Goal: Task Accomplishment & Management: Manage account settings

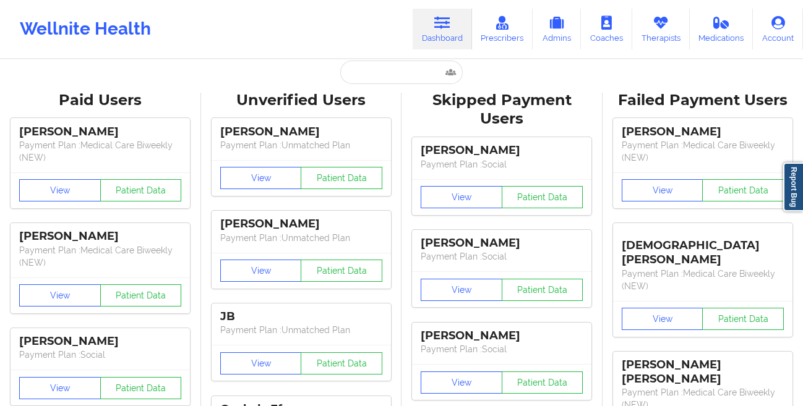
scroll to position [9, 0]
click at [387, 70] on input "text" at bounding box center [401, 72] width 122 height 23
paste input "Good morning Cierra! Hope you're doing great [DATE]. Just following up on our p…"
type input "Good morning Cierra! Hope you're doing great [DATE]. Just following up on our p…"
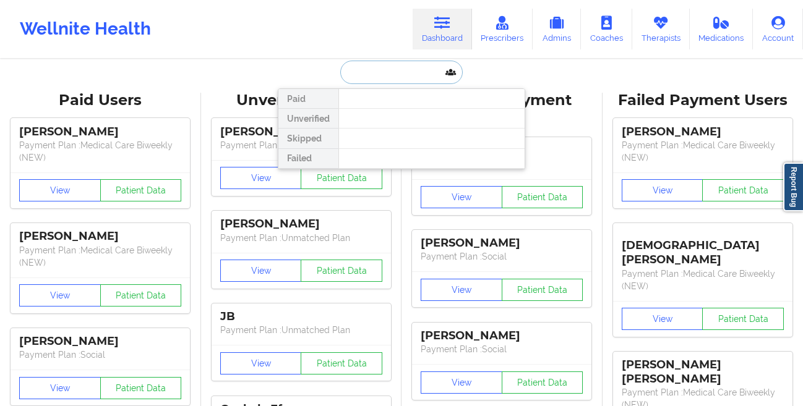
scroll to position [0, 0]
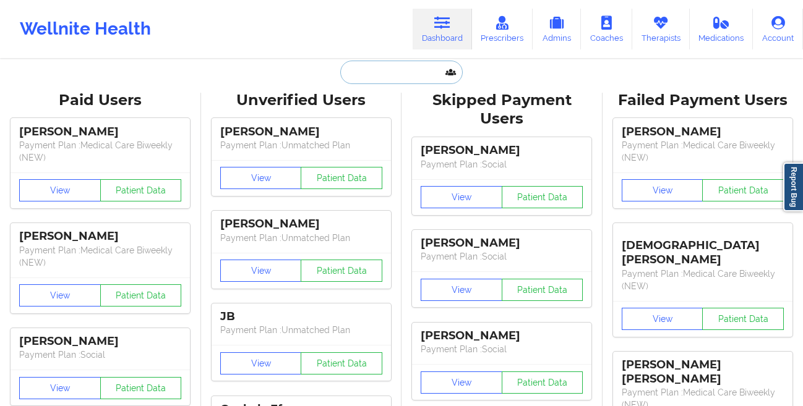
paste input "[PERSON_NAME][MEDICAL_DATA]"
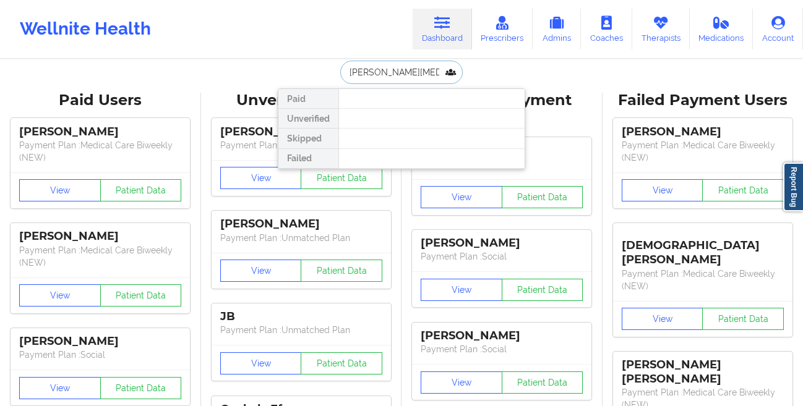
paste input "[PERSON_NAME]"
type input "[PERSON_NAME]"
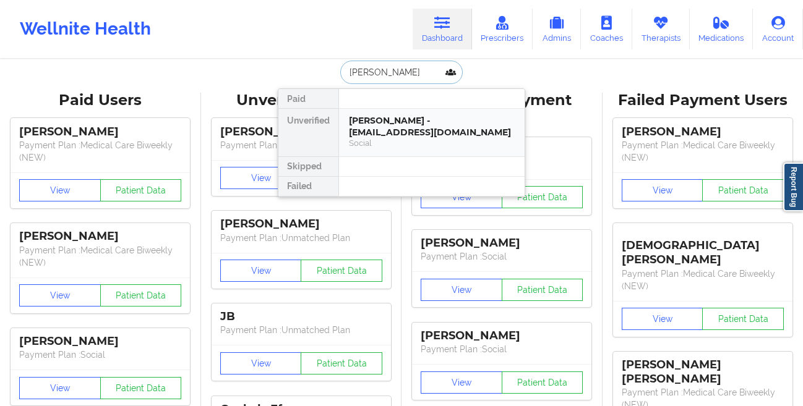
click at [361, 111] on div "[PERSON_NAME] - [EMAIL_ADDRESS][DOMAIN_NAME] Social" at bounding box center [432, 133] width 186 height 48
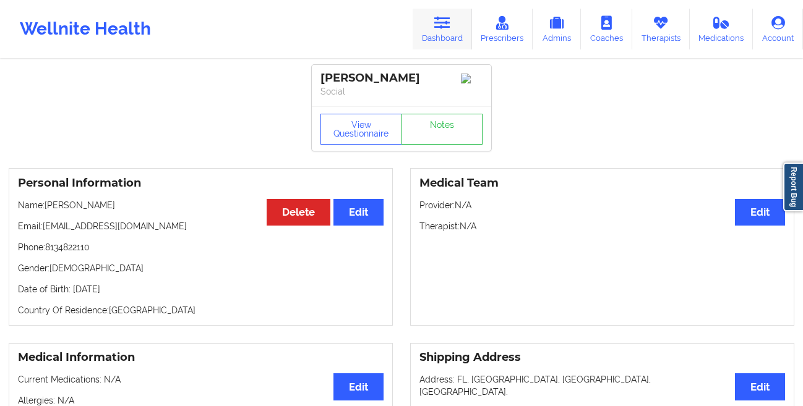
click at [432, 31] on link "Dashboard" at bounding box center [441, 29] width 59 height 41
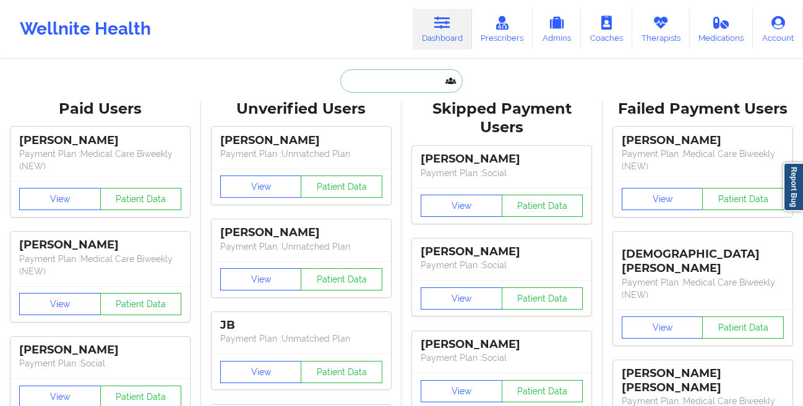
click at [404, 77] on input "text" at bounding box center [401, 80] width 122 height 23
paste input "[PERSON_NAME]"
type input "[PERSON_NAME]"
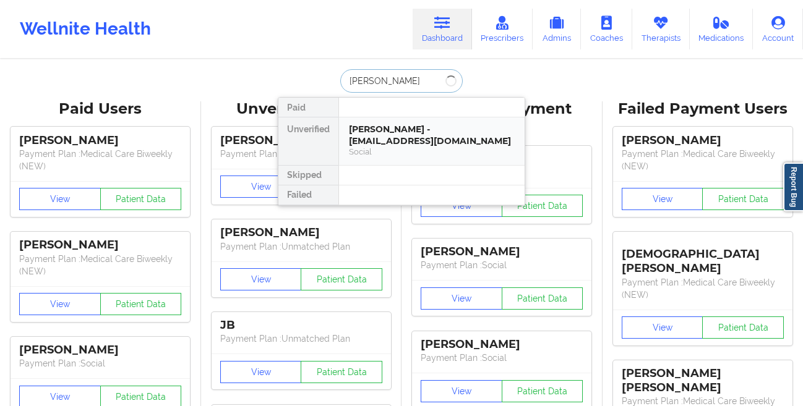
click at [387, 134] on div "[PERSON_NAME] - [EMAIL_ADDRESS][DOMAIN_NAME]" at bounding box center [432, 135] width 166 height 23
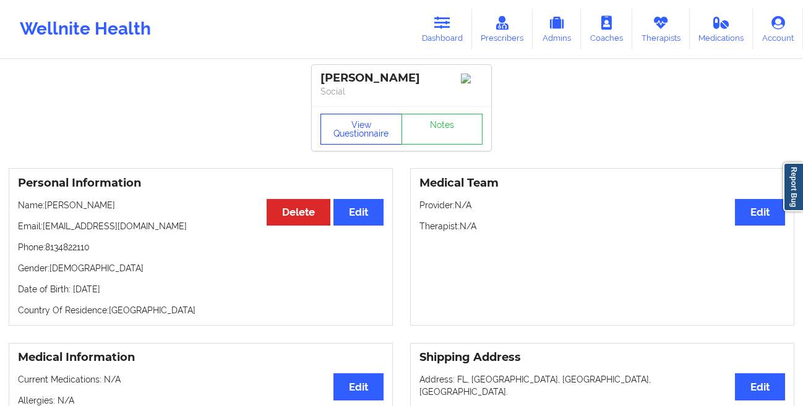
click at [342, 137] on button "View Questionnaire" at bounding box center [361, 129] width 82 height 31
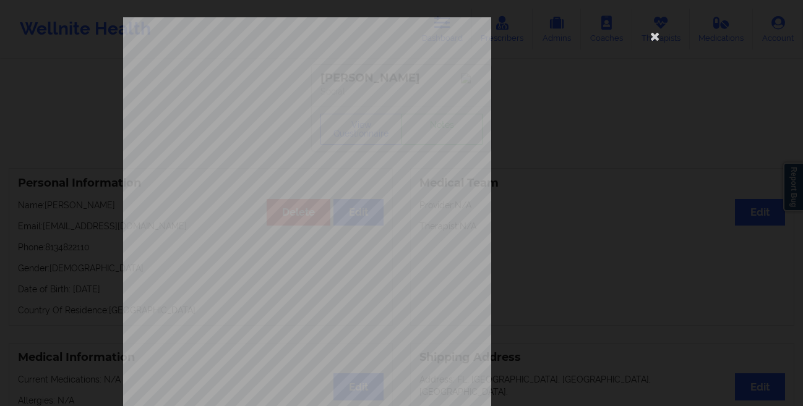
scroll to position [184, 0]
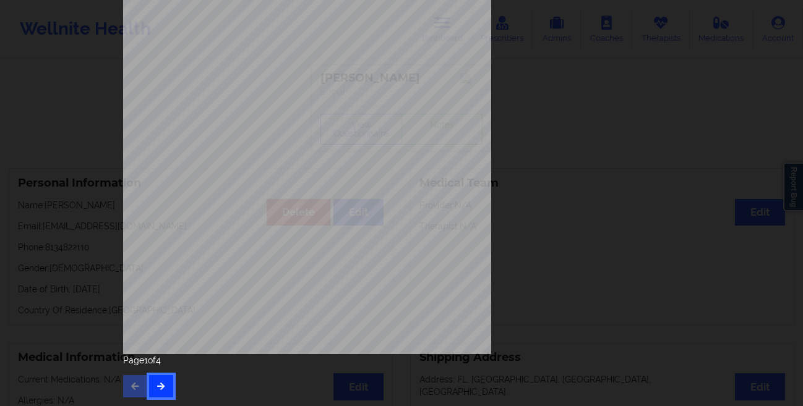
click at [150, 389] on button "button" at bounding box center [161, 386] width 24 height 22
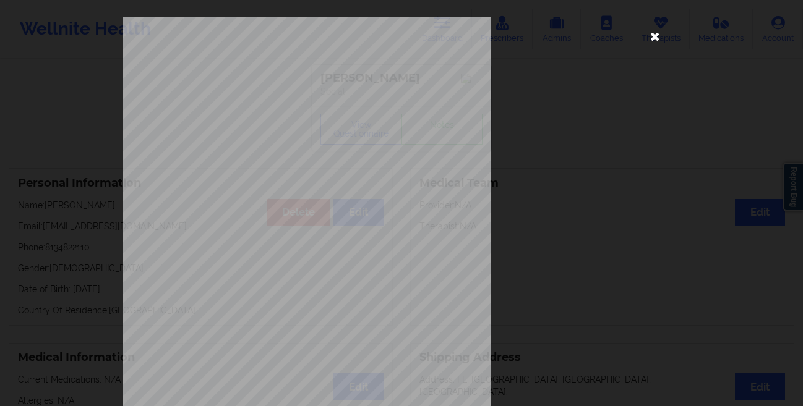
click at [647, 37] on icon at bounding box center [655, 36] width 20 height 20
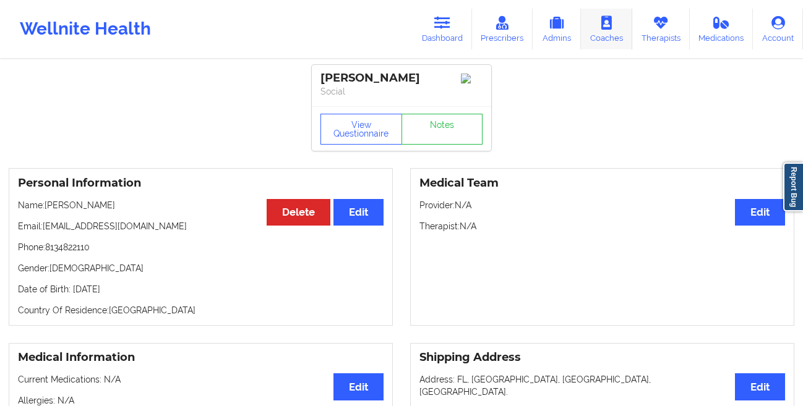
click at [607, 33] on link "Coaches" at bounding box center [606, 29] width 51 height 41
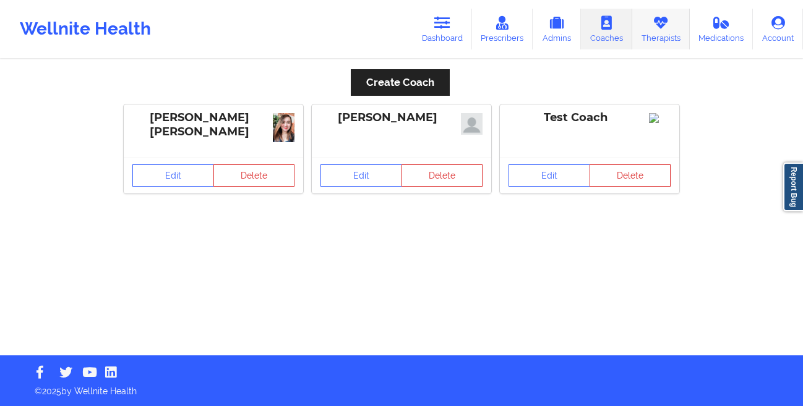
click at [651, 36] on link "Therapists" at bounding box center [661, 29] width 58 height 41
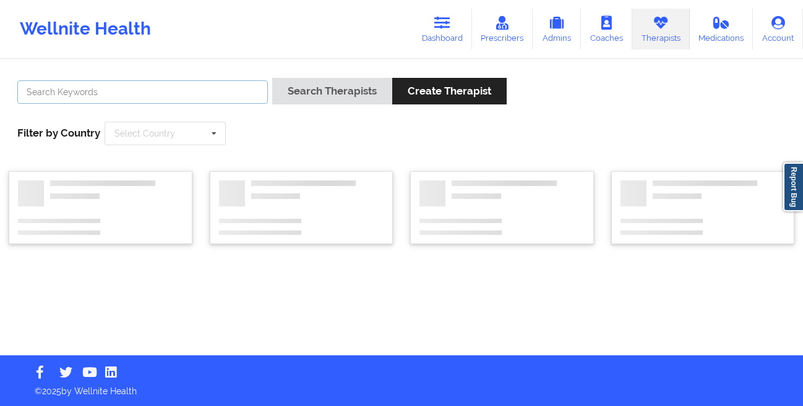
click at [171, 89] on input "text" at bounding box center [142, 91] width 250 height 23
paste input "[PERSON_NAME]"
type input "[PERSON_NAME]"
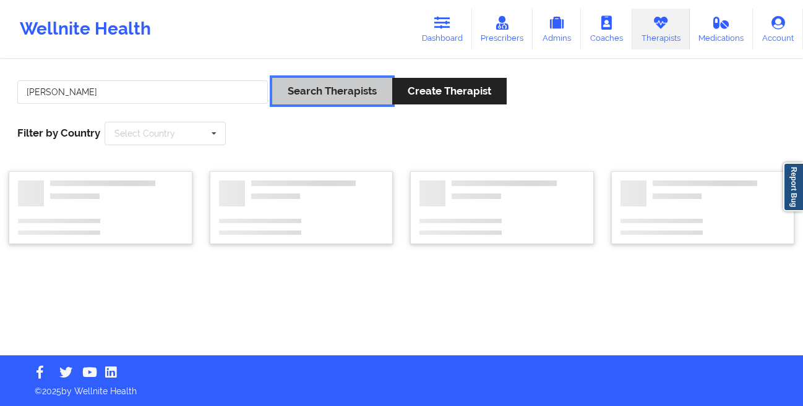
click at [301, 100] on button "Search Therapists" at bounding box center [332, 91] width 120 height 27
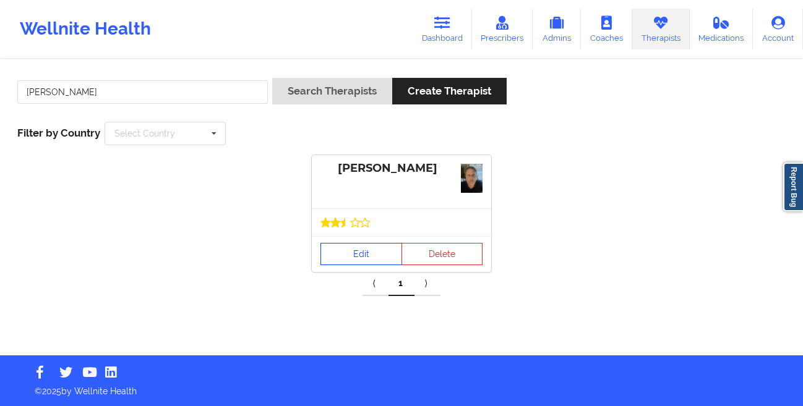
click at [346, 253] on link "Edit" at bounding box center [361, 254] width 82 height 22
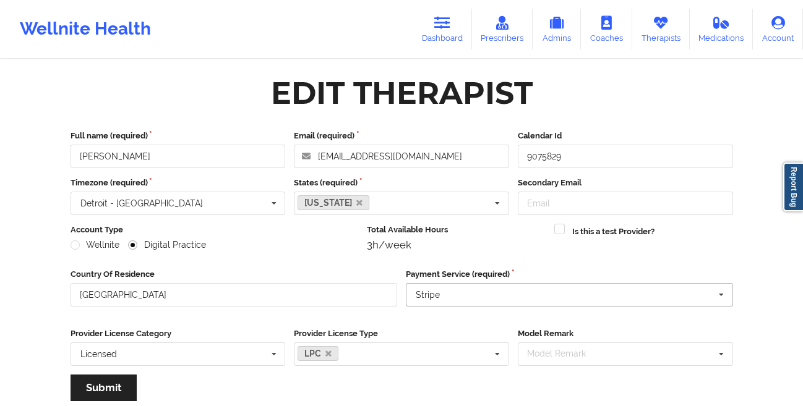
scroll to position [148, 0]
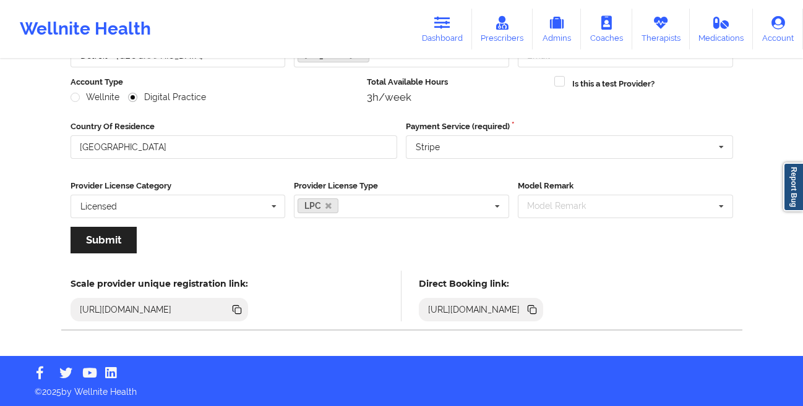
click at [536, 309] on icon at bounding box center [533, 311] width 6 height 6
click at [437, 35] on link "Dashboard" at bounding box center [441, 29] width 59 height 41
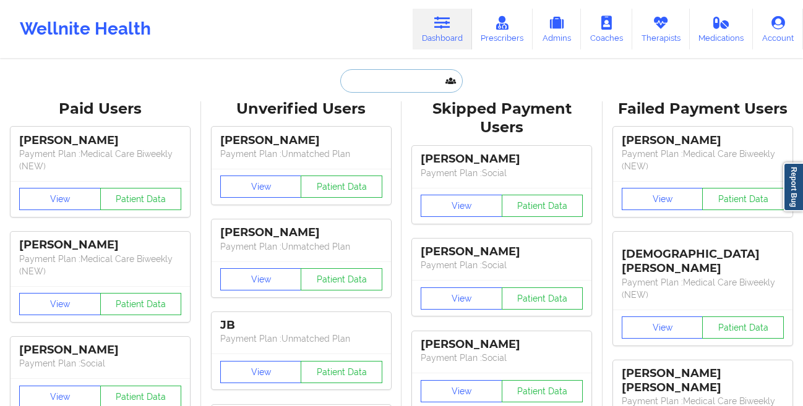
click at [414, 88] on input "text" at bounding box center [401, 80] width 122 height 23
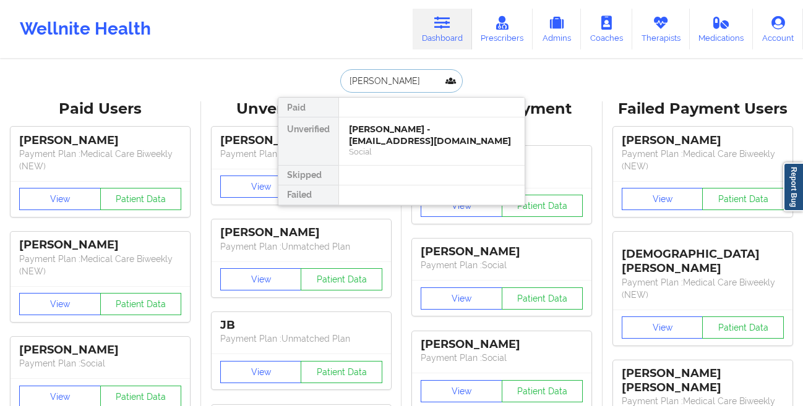
type input "[PERSON_NAME]"
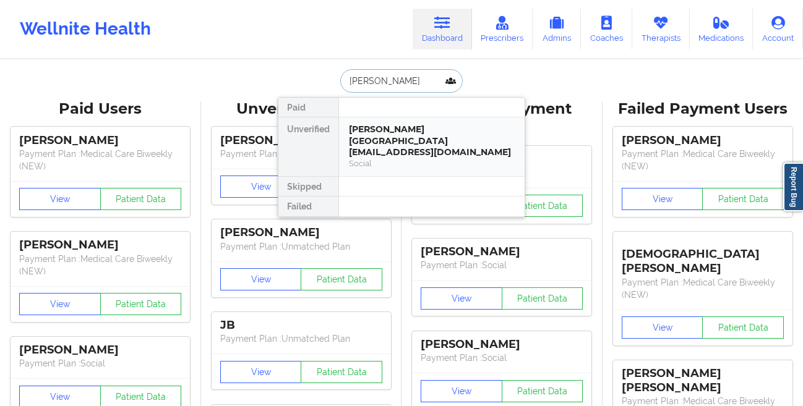
click at [425, 139] on div "[PERSON_NAME][GEOGRAPHIC_DATA][EMAIL_ADDRESS][DOMAIN_NAME]" at bounding box center [432, 141] width 166 height 35
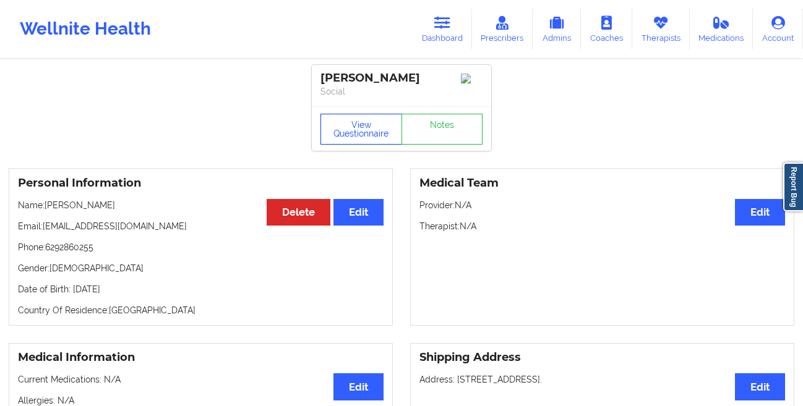
click at [337, 143] on button "View Questionnaire" at bounding box center [361, 129] width 82 height 31
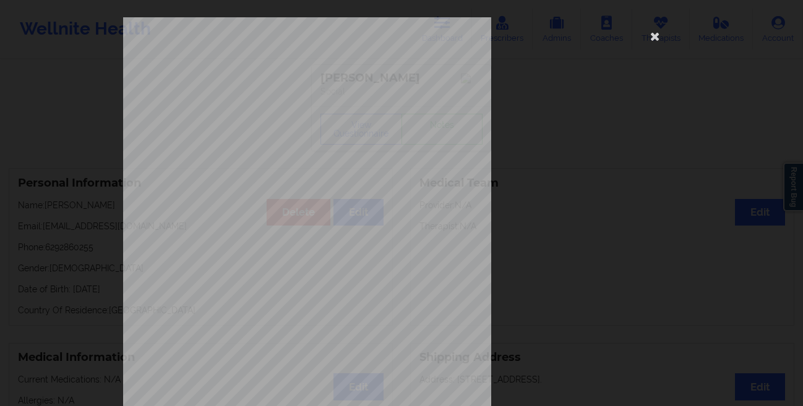
scroll to position [184, 0]
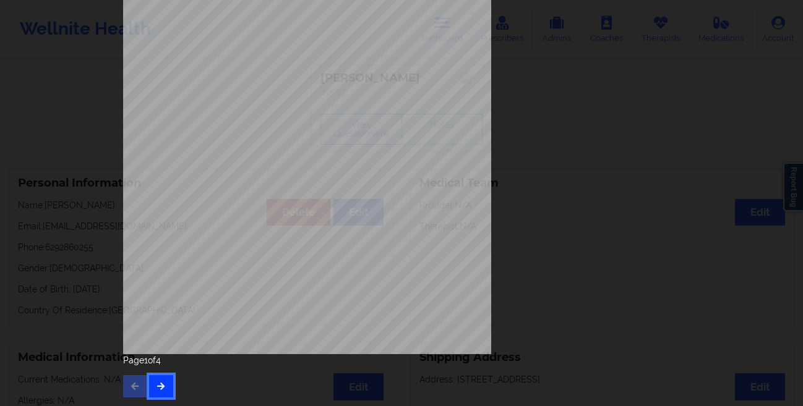
click at [162, 376] on button "button" at bounding box center [161, 386] width 24 height 22
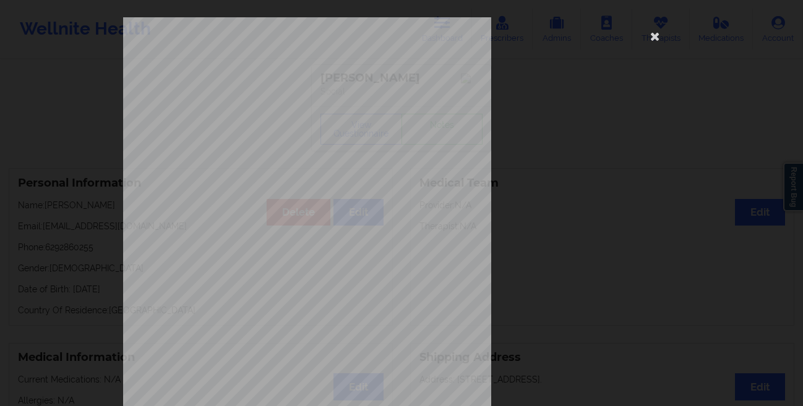
click at [93, 263] on div "This patient has not provided the type of insurance Insurance Member ID for pat…" at bounding box center [401, 203] width 803 height 406
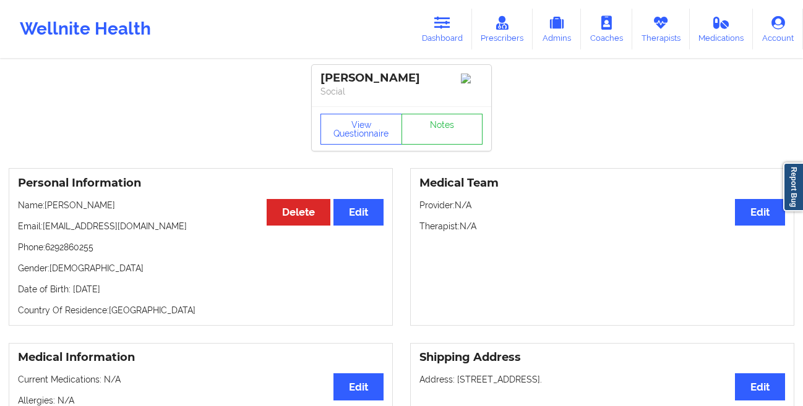
drag, startPoint x: 435, startPoint y: 32, endPoint x: 304, endPoint y: 35, distance: 130.5
click at [435, 32] on link "Dashboard" at bounding box center [441, 29] width 59 height 41
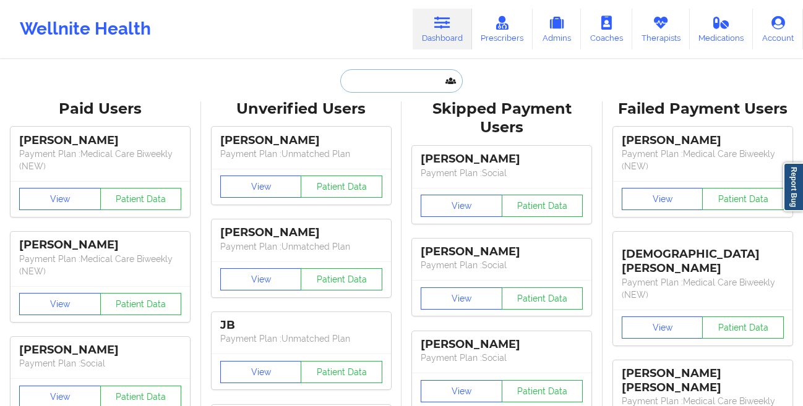
click at [374, 82] on input "text" at bounding box center [401, 80] width 122 height 23
paste input "[PERSON_NAME]"
type input "[PERSON_NAME]"
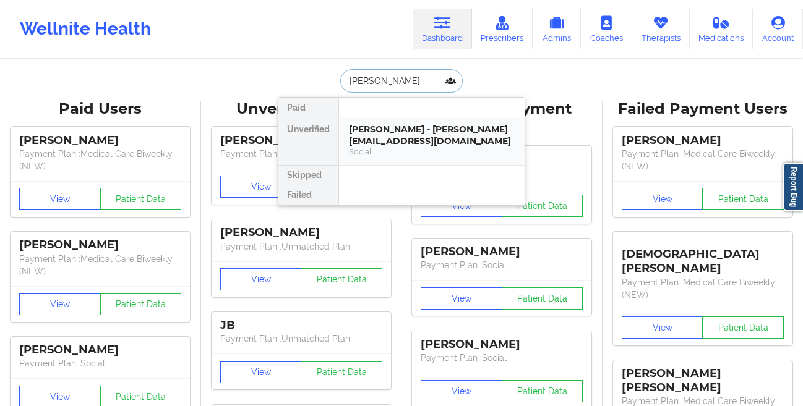
click at [354, 130] on div "[PERSON_NAME] - [PERSON_NAME][EMAIL_ADDRESS][DOMAIN_NAME]" at bounding box center [432, 135] width 166 height 23
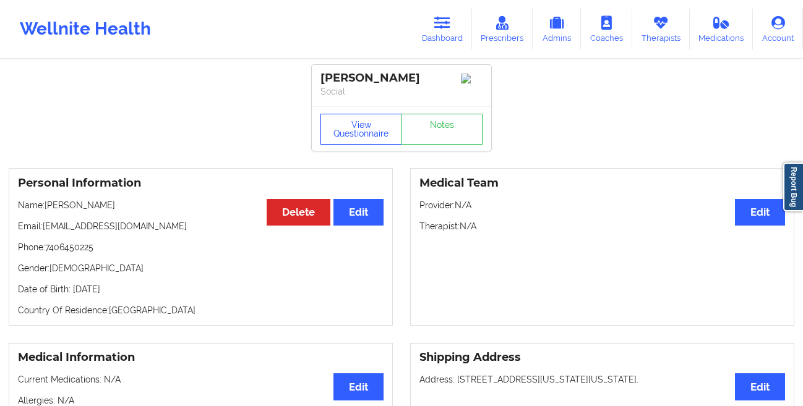
click at [359, 133] on button "View Questionnaire" at bounding box center [361, 129] width 82 height 31
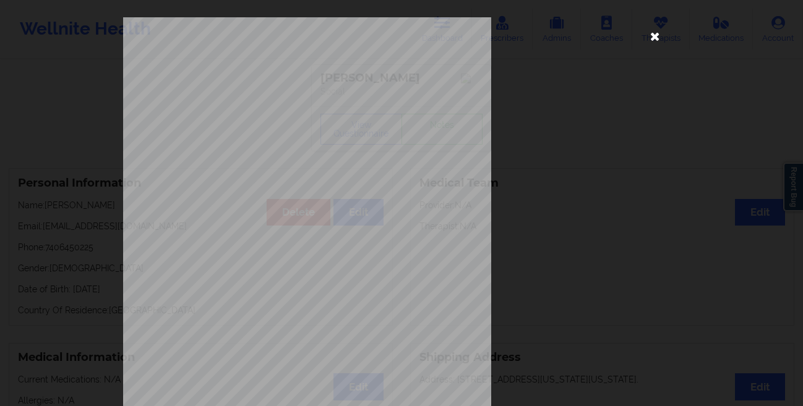
click at [654, 39] on icon at bounding box center [655, 36] width 20 height 20
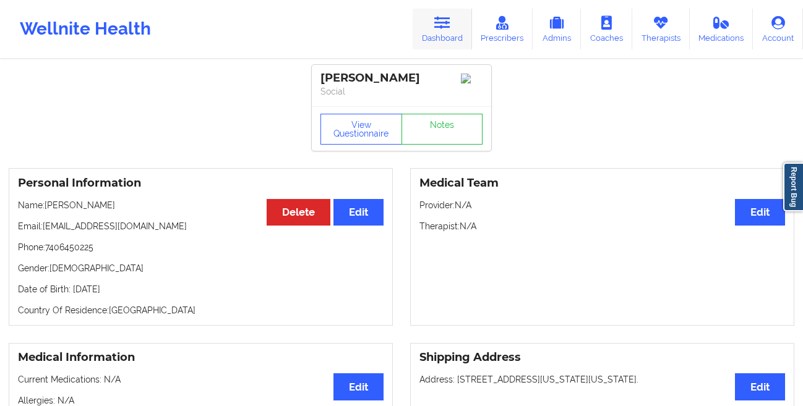
click at [443, 28] on icon at bounding box center [442, 23] width 16 height 14
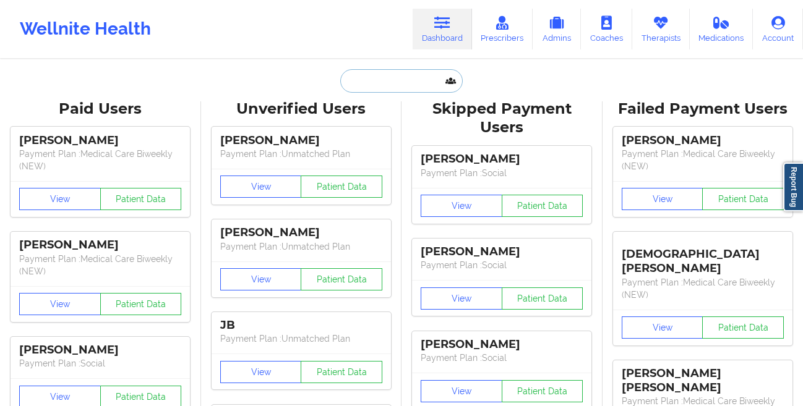
click at [378, 90] on input "text" at bounding box center [401, 80] width 122 height 23
paste input "[PERSON_NAME]"
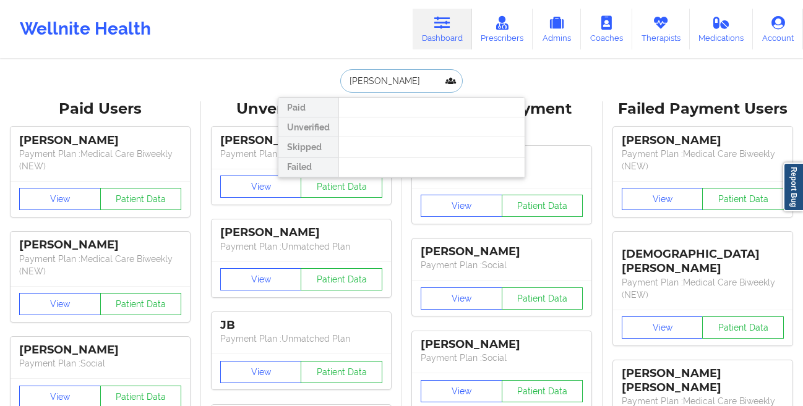
type input "[PERSON_NAME]"
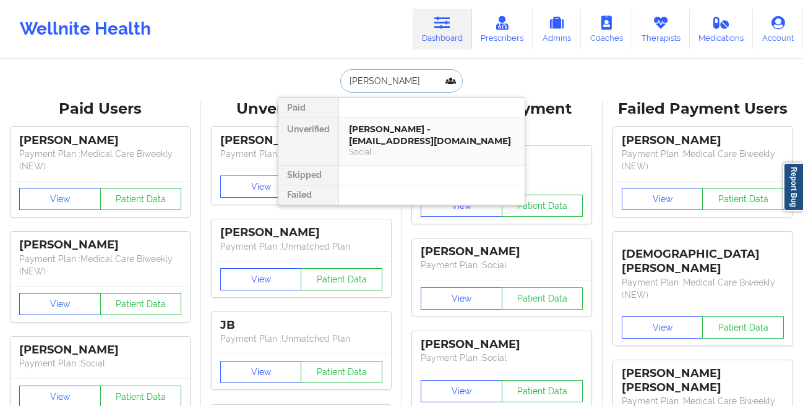
click at [375, 132] on div "[PERSON_NAME] - [EMAIL_ADDRESS][DOMAIN_NAME]" at bounding box center [432, 135] width 166 height 23
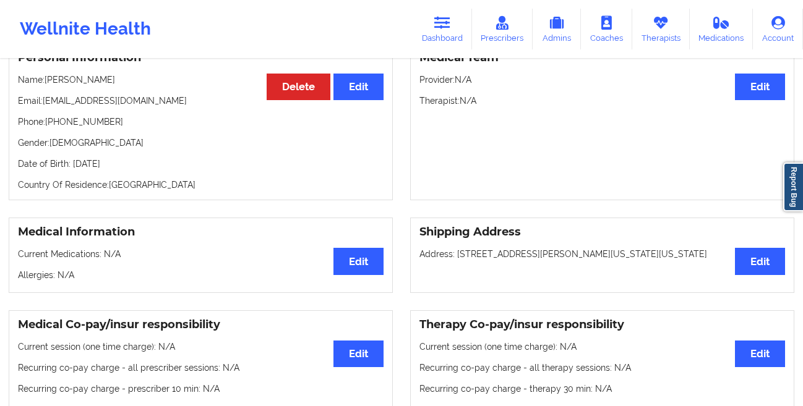
scroll to position [140, 0]
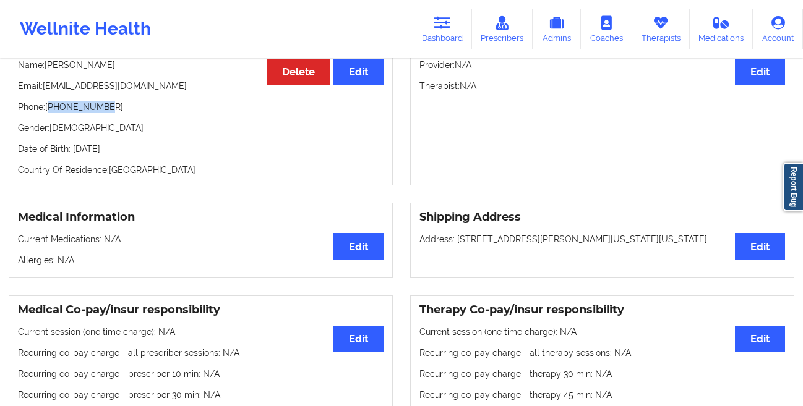
drag, startPoint x: 124, startPoint y: 115, endPoint x: 49, endPoint y: 115, distance: 74.2
click at [49, 113] on p "Phone: [PHONE_NUMBER]" at bounding box center [200, 107] width 365 height 12
drag, startPoint x: 152, startPoint y: 90, endPoint x: 48, endPoint y: 90, distance: 103.9
click at [48, 90] on p "Email: [EMAIL_ADDRESS][DOMAIN_NAME]" at bounding box center [200, 86] width 365 height 12
copy p "[EMAIL_ADDRESS][DOMAIN_NAME]"
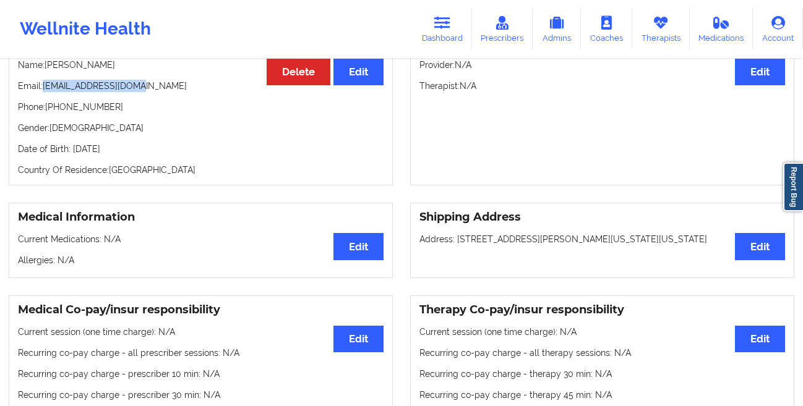
copy p "[EMAIL_ADDRESS][DOMAIN_NAME]"
drag, startPoint x: 155, startPoint y: 105, endPoint x: 53, endPoint y: 109, distance: 101.5
click at [53, 109] on p "Phone: [PHONE_NUMBER]" at bounding box center [200, 107] width 365 height 12
copy p "16469424061"
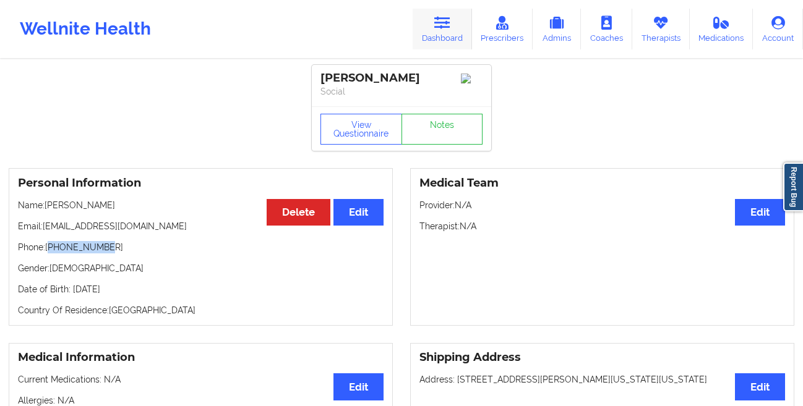
click at [433, 33] on link "Dashboard" at bounding box center [441, 29] width 59 height 41
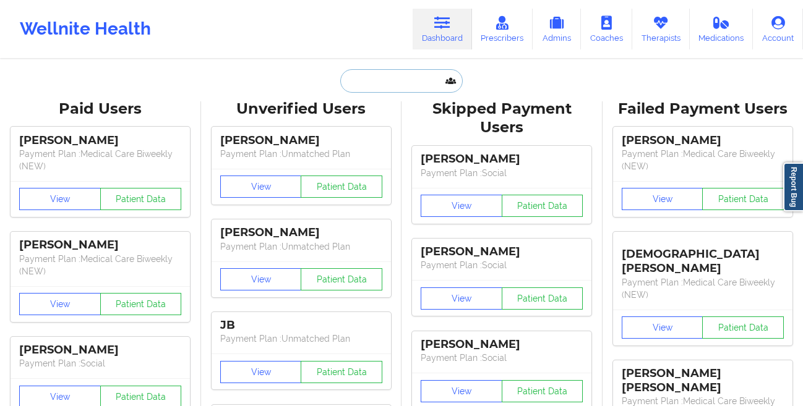
click at [395, 79] on input "text" at bounding box center [401, 80] width 122 height 23
paste input "[PERSON_NAME]"
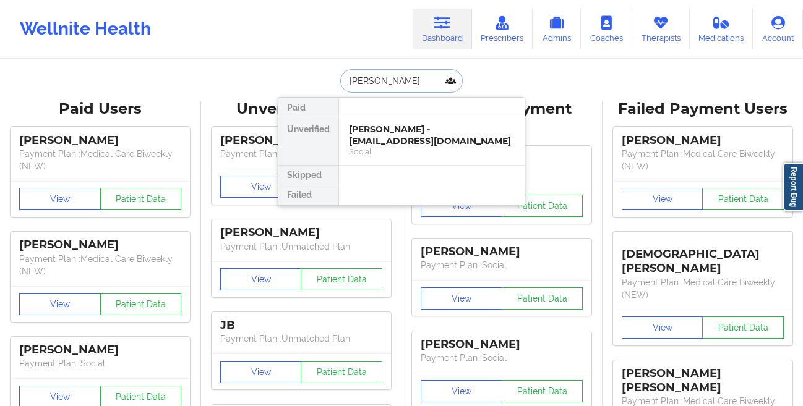
type input "[PERSON_NAME]"
click at [401, 130] on div "[PERSON_NAME] - [EMAIL_ADDRESS][DOMAIN_NAME]" at bounding box center [432, 135] width 166 height 23
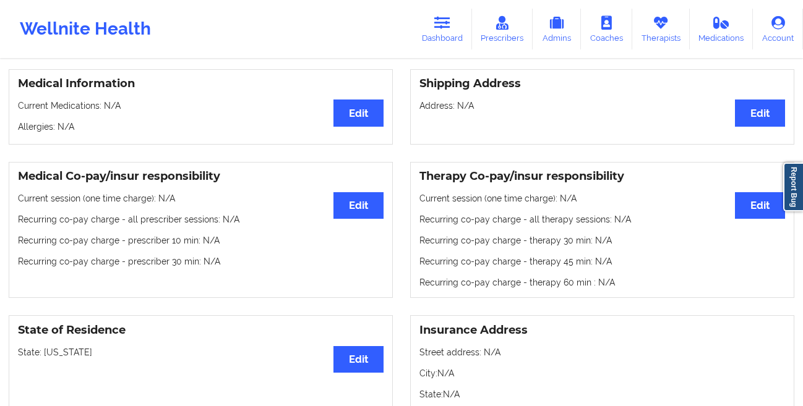
scroll to position [702, 0]
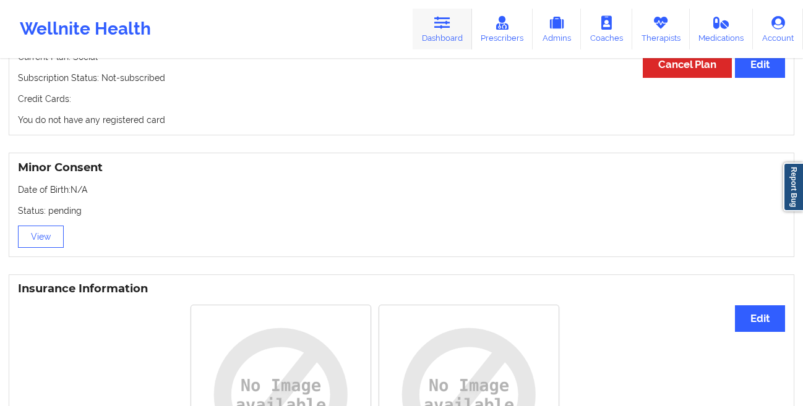
drag, startPoint x: 439, startPoint y: 32, endPoint x: 419, endPoint y: 36, distance: 20.4
click at [439, 32] on link "Dashboard" at bounding box center [441, 29] width 59 height 41
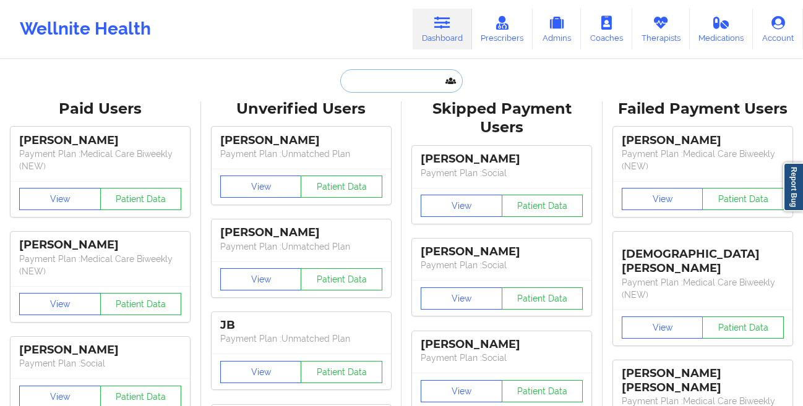
click at [377, 84] on input "text" at bounding box center [401, 80] width 122 height 23
paste input "[PERSON_NAME]"
type input "[PERSON_NAME]"
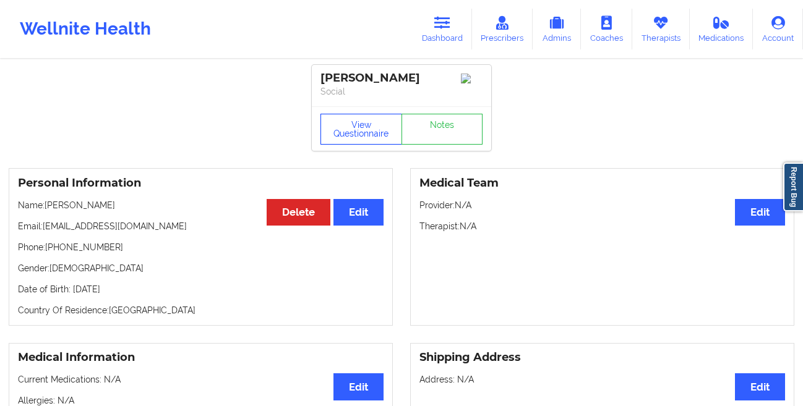
click at [349, 139] on button "View Questionnaire" at bounding box center [361, 129] width 82 height 31
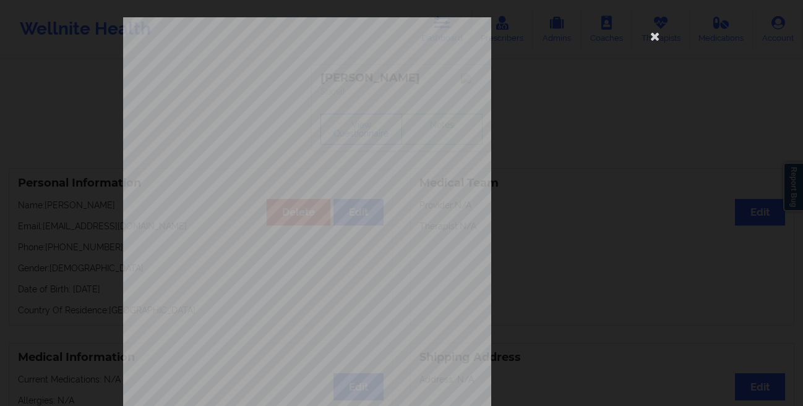
scroll to position [184, 0]
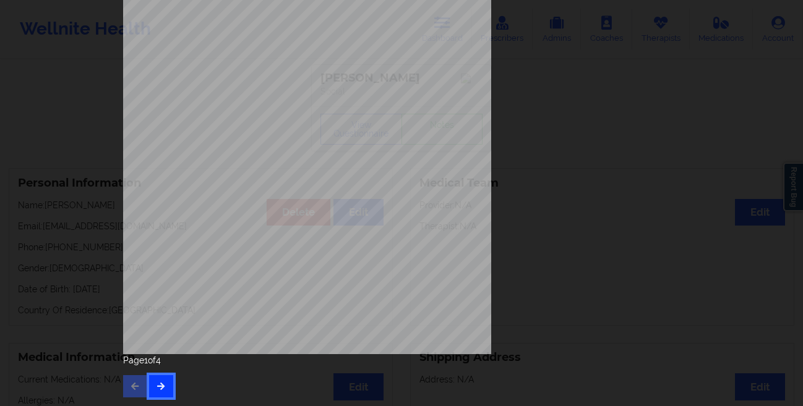
click at [159, 389] on icon "button" at bounding box center [161, 385] width 11 height 7
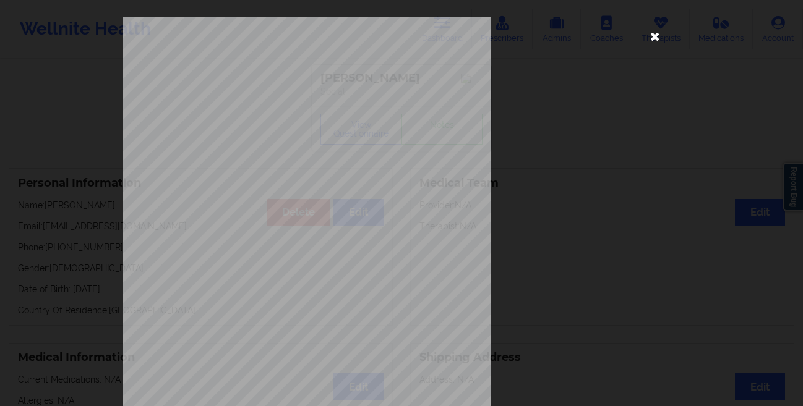
click at [652, 36] on icon at bounding box center [655, 36] width 20 height 20
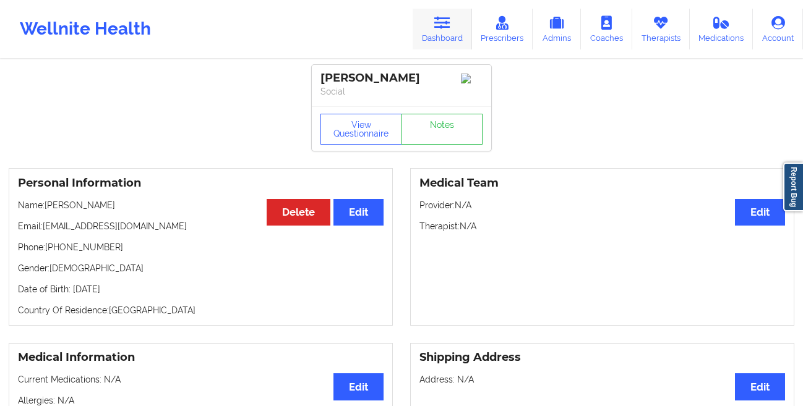
click at [434, 36] on link "Dashboard" at bounding box center [441, 29] width 59 height 41
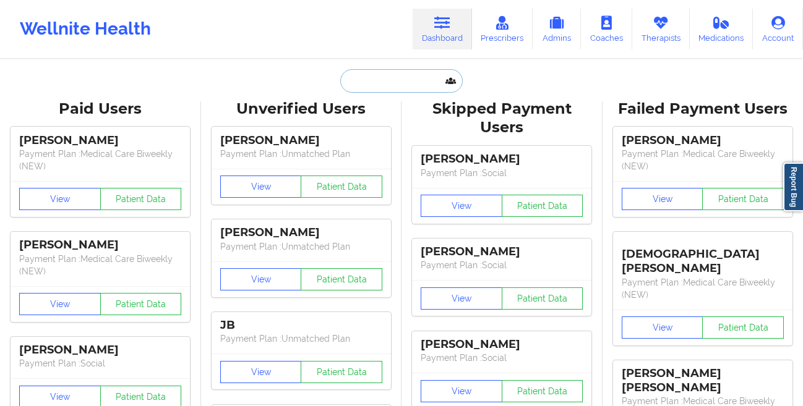
drag, startPoint x: 391, startPoint y: 80, endPoint x: 391, endPoint y: 70, distance: 9.9
click at [391, 77] on input "text" at bounding box center [401, 80] width 122 height 23
paste input "[PERSON_NAME]"
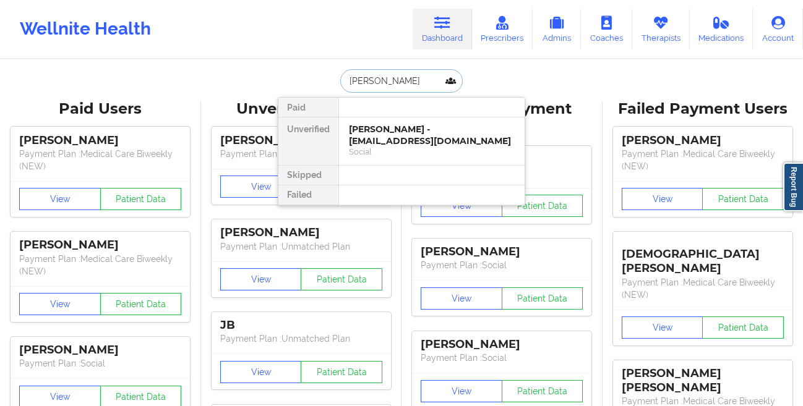
type input "[PERSON_NAME]"
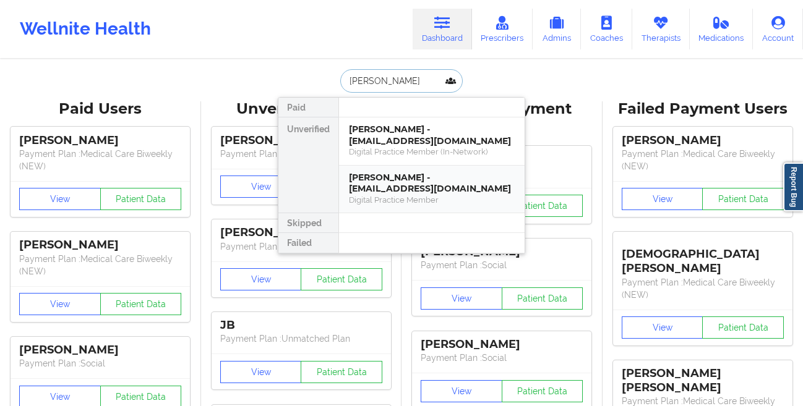
click at [363, 177] on div "[PERSON_NAME] - [EMAIL_ADDRESS][DOMAIN_NAME]" at bounding box center [432, 183] width 166 height 23
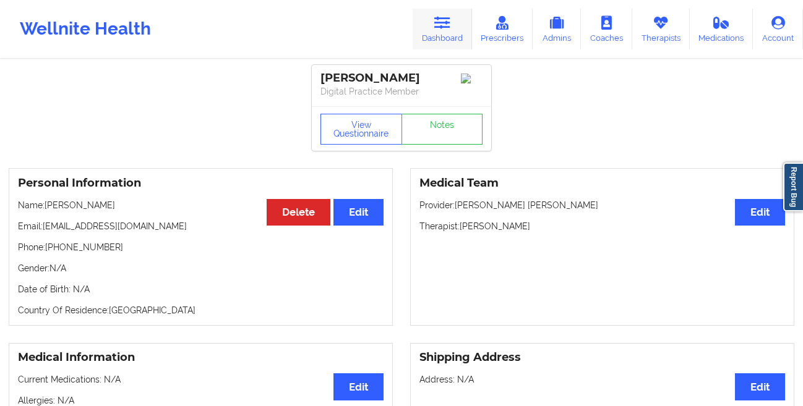
click at [450, 41] on link "Dashboard" at bounding box center [441, 29] width 59 height 41
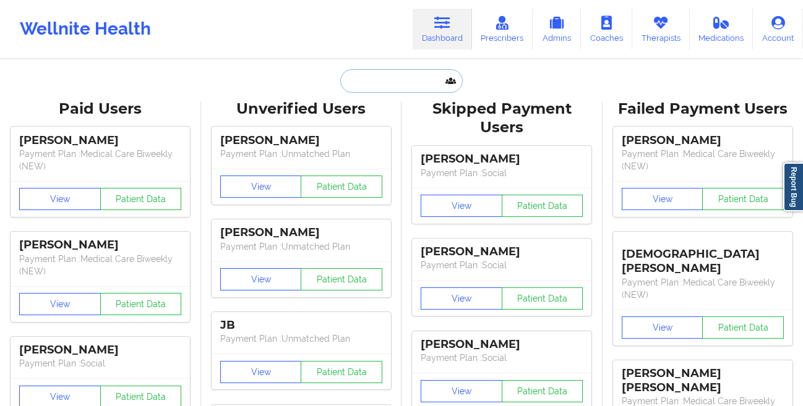
click at [359, 73] on input "text" at bounding box center [401, 80] width 122 height 23
paste input "[PERSON_NAME]"
type input "[PERSON_NAME]"
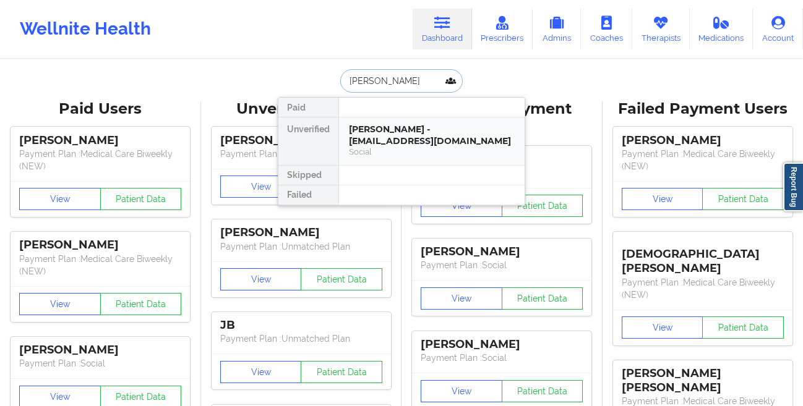
click at [351, 136] on div "[PERSON_NAME] - [EMAIL_ADDRESS][DOMAIN_NAME]" at bounding box center [432, 135] width 166 height 23
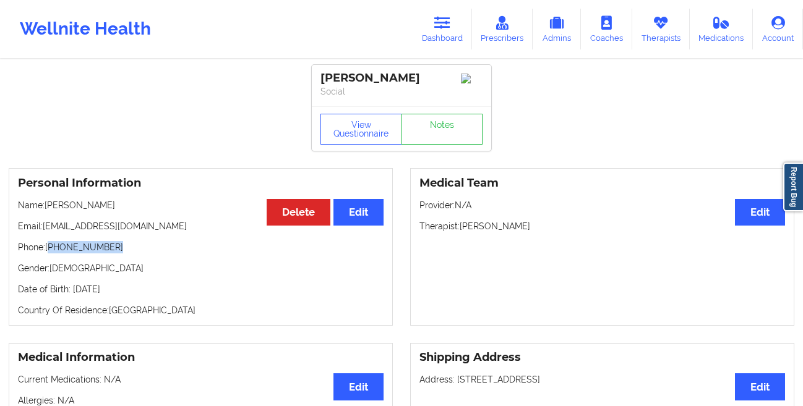
drag, startPoint x: 137, startPoint y: 253, endPoint x: 49, endPoint y: 255, distance: 87.2
click at [49, 254] on p "Phone: [PHONE_NUMBER]" at bounding box center [200, 247] width 365 height 12
copy p "[PHONE_NUMBER]"
click at [433, 19] on link "Dashboard" at bounding box center [441, 29] width 59 height 41
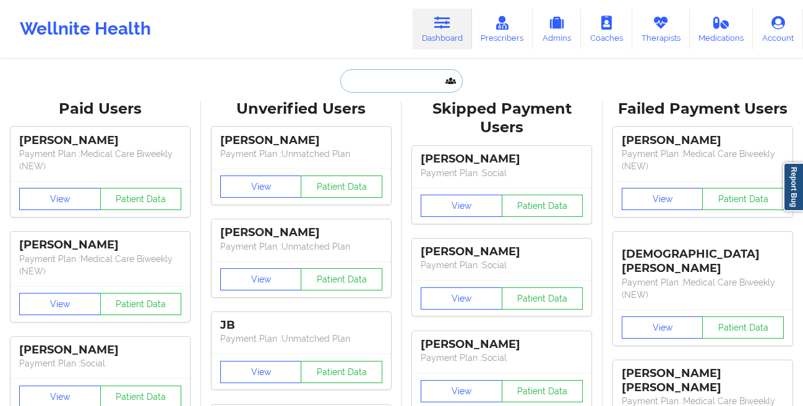
click at [369, 84] on input "text" at bounding box center [401, 80] width 122 height 23
paste input "[PERSON_NAME]"
type input "[PERSON_NAME]"
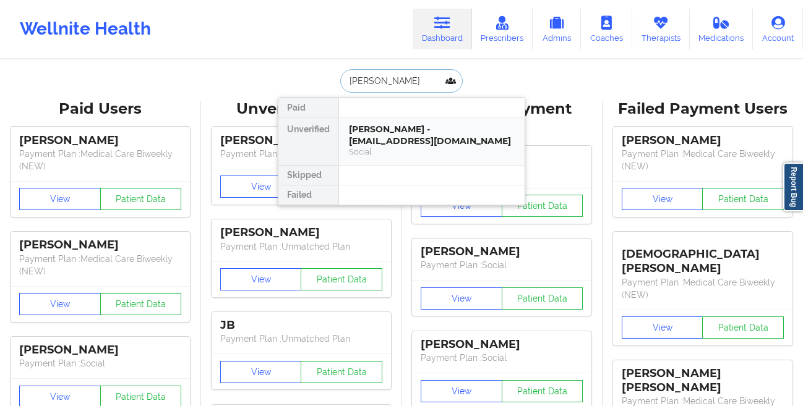
click at [361, 129] on div "[PERSON_NAME] - [EMAIL_ADDRESS][DOMAIN_NAME]" at bounding box center [432, 135] width 166 height 23
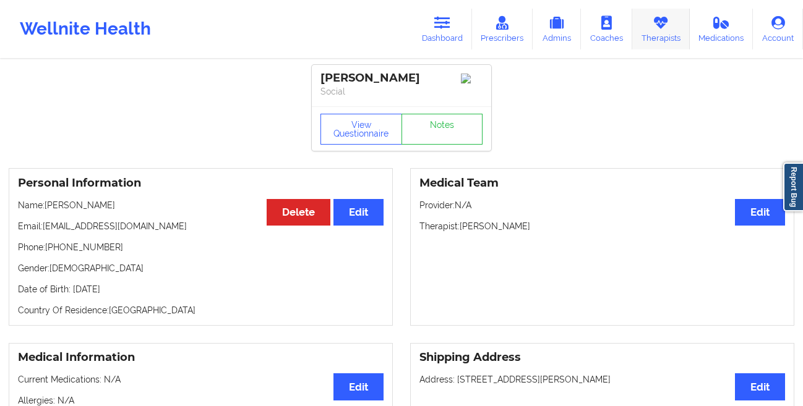
click at [653, 33] on link "Therapists" at bounding box center [661, 29] width 58 height 41
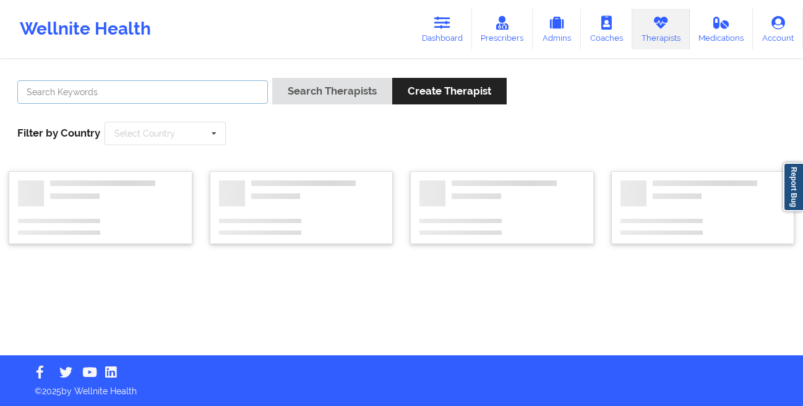
click at [221, 96] on input "text" at bounding box center [142, 91] width 250 height 23
paste input "C [PERSON_NAME][US_STATE]"
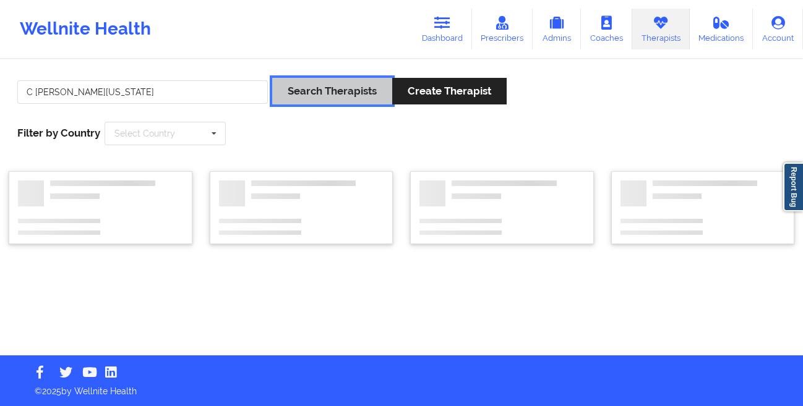
click at [272, 100] on button "Search Therapists" at bounding box center [332, 91] width 120 height 27
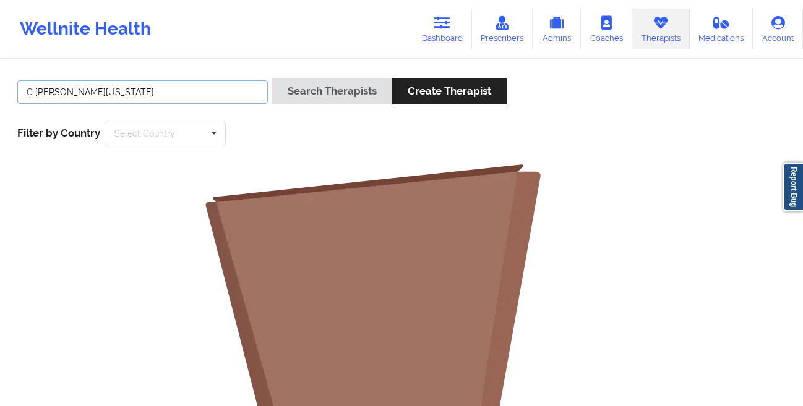
click at [218, 91] on input "C [PERSON_NAME][US_STATE]" at bounding box center [142, 91] width 250 height 23
click at [272, 78] on button "Search Therapists" at bounding box center [332, 91] width 120 height 27
click at [123, 90] on input "[PERSON_NAME][US_STATE]" at bounding box center [142, 91] width 250 height 23
click at [272, 78] on button "Search Therapists" at bounding box center [332, 91] width 120 height 27
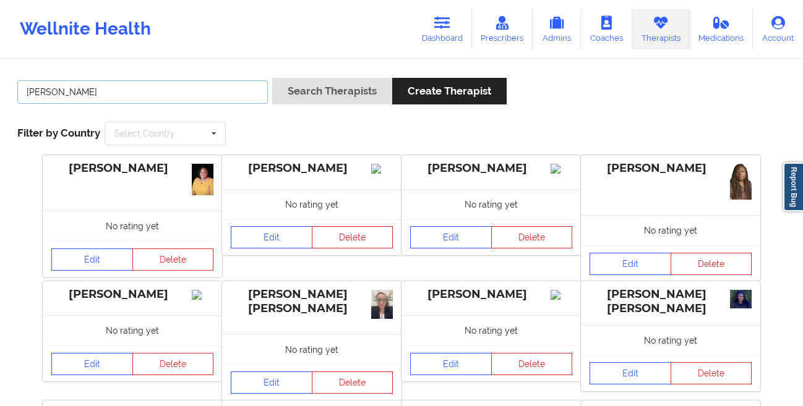
click at [87, 92] on input "[PERSON_NAME]" at bounding box center [142, 91] width 250 height 23
paste input "C [PERSON_NAME][US_STATE]"
click at [272, 78] on button "Search Therapists" at bounding box center [332, 91] width 120 height 27
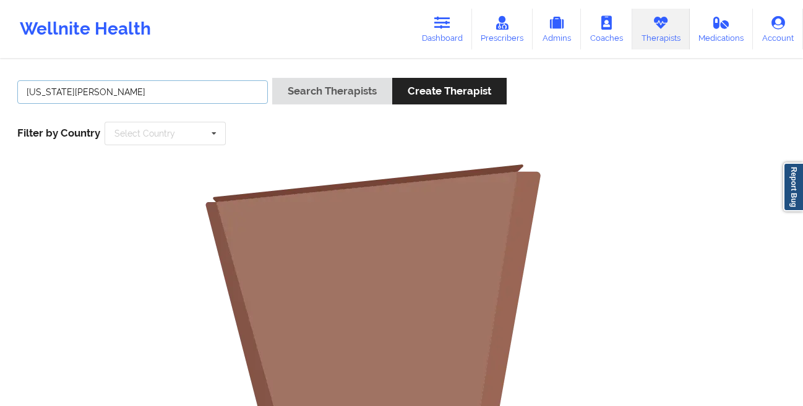
click at [68, 93] on input "[US_STATE][PERSON_NAME]" at bounding box center [142, 91] width 250 height 23
click at [272, 78] on button "Search Therapists" at bounding box center [332, 91] width 120 height 27
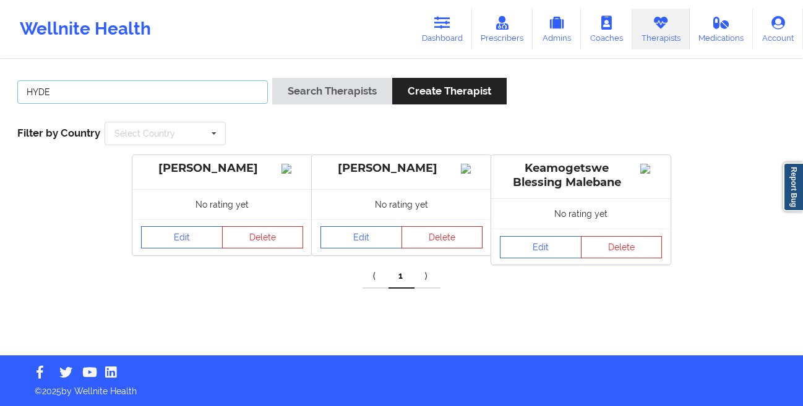
paste input "C [PERSON_NAME][US_STATE]-"
click at [272, 78] on button "Search Therapists" at bounding box center [332, 91] width 120 height 27
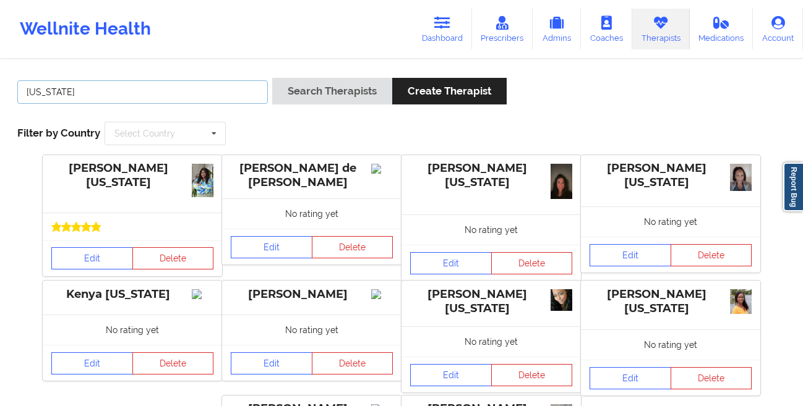
click at [94, 90] on input "[US_STATE]" at bounding box center [142, 91] width 250 height 23
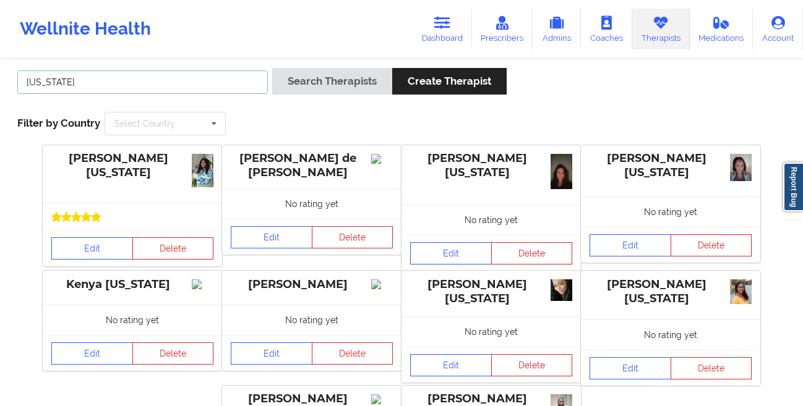
click at [201, 87] on input "[US_STATE]" at bounding box center [142, 81] width 250 height 23
paste input "[PERSON_NAME]"
type input "[PERSON_NAME]"
click at [272, 68] on button "Search Therapists" at bounding box center [332, 81] width 120 height 27
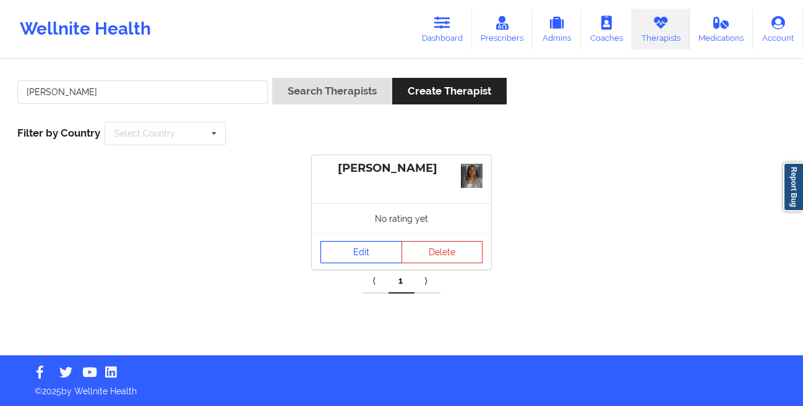
click at [346, 252] on link "Edit" at bounding box center [361, 252] width 82 height 22
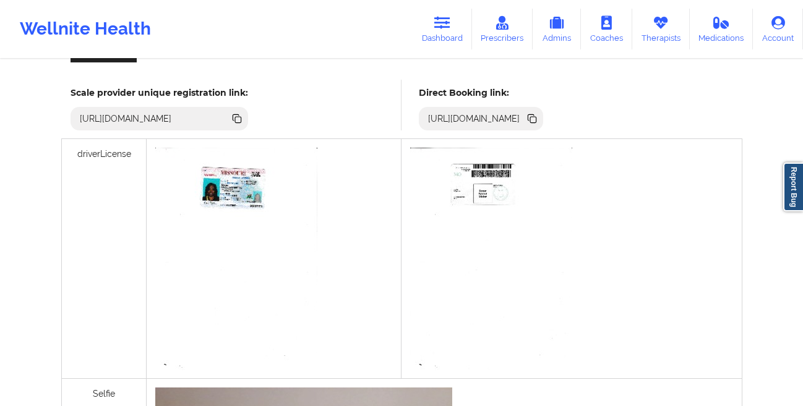
scroll to position [335, 0]
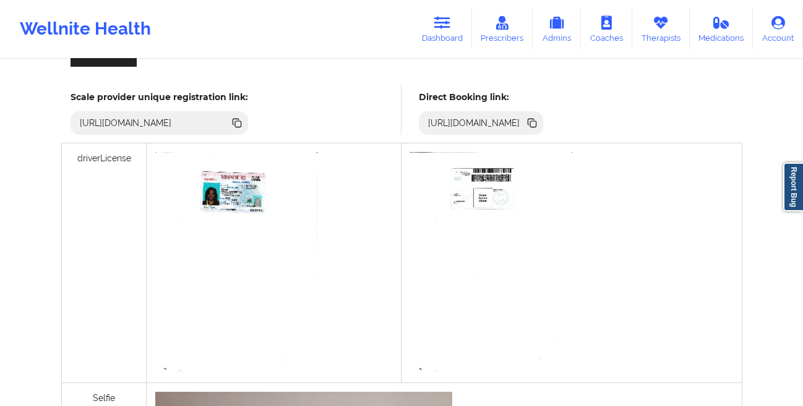
click at [536, 124] on icon at bounding box center [533, 124] width 6 height 6
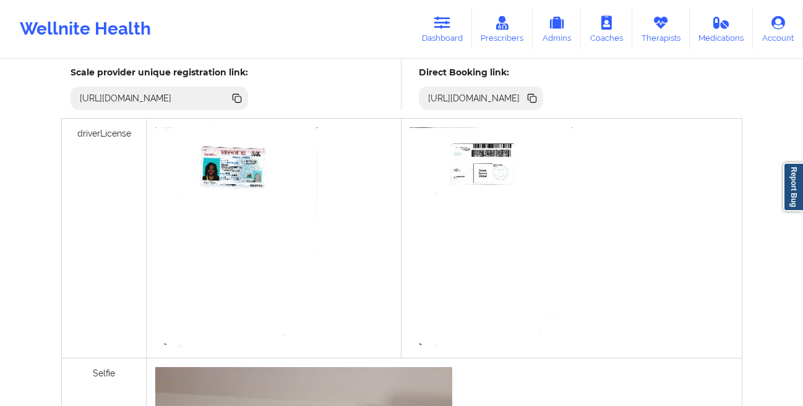
click at [536, 99] on icon at bounding box center [533, 99] width 6 height 6
